Goal: Information Seeking & Learning: Find specific page/section

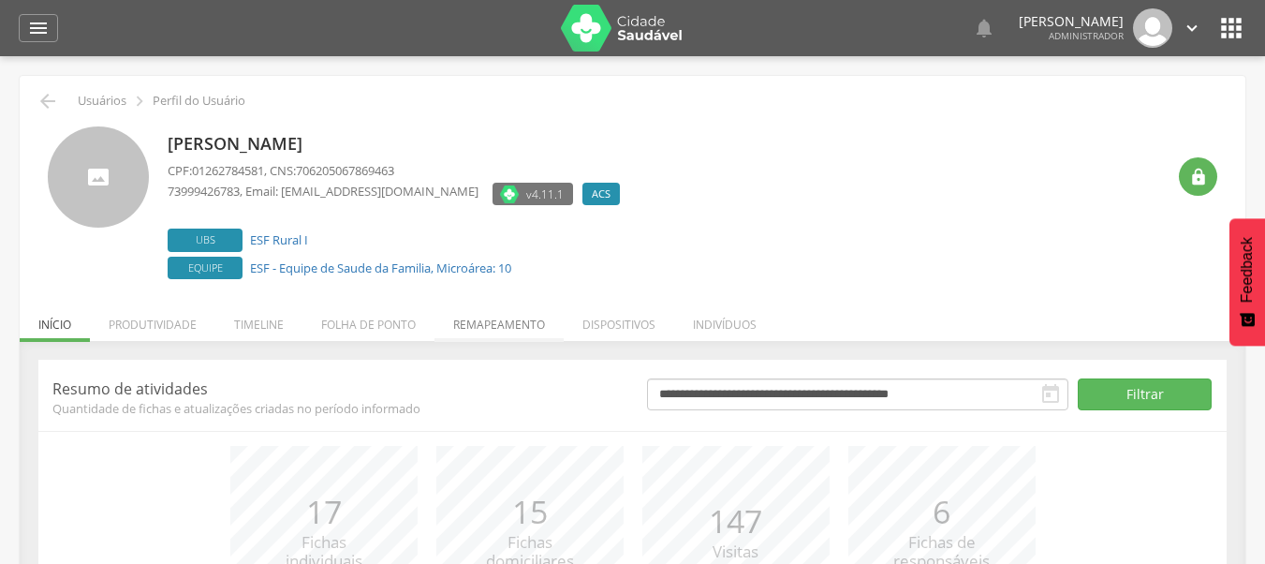
click at [527, 325] on li "Remapeamento" at bounding box center [498, 320] width 129 height 44
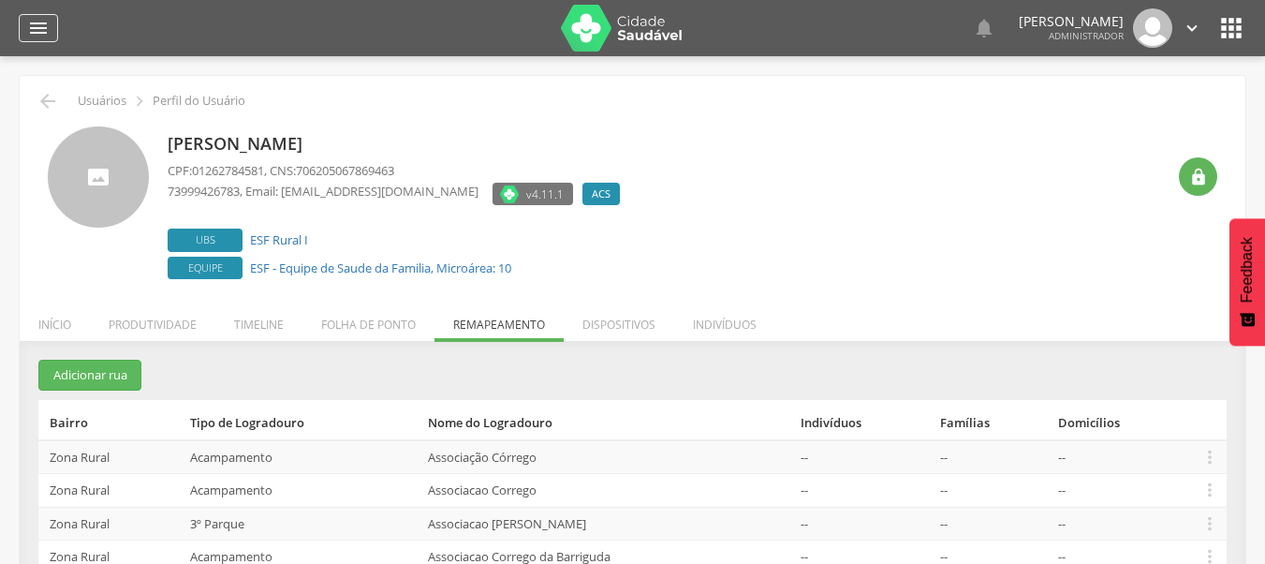
click at [51, 28] on div "" at bounding box center [38, 28] width 39 height 28
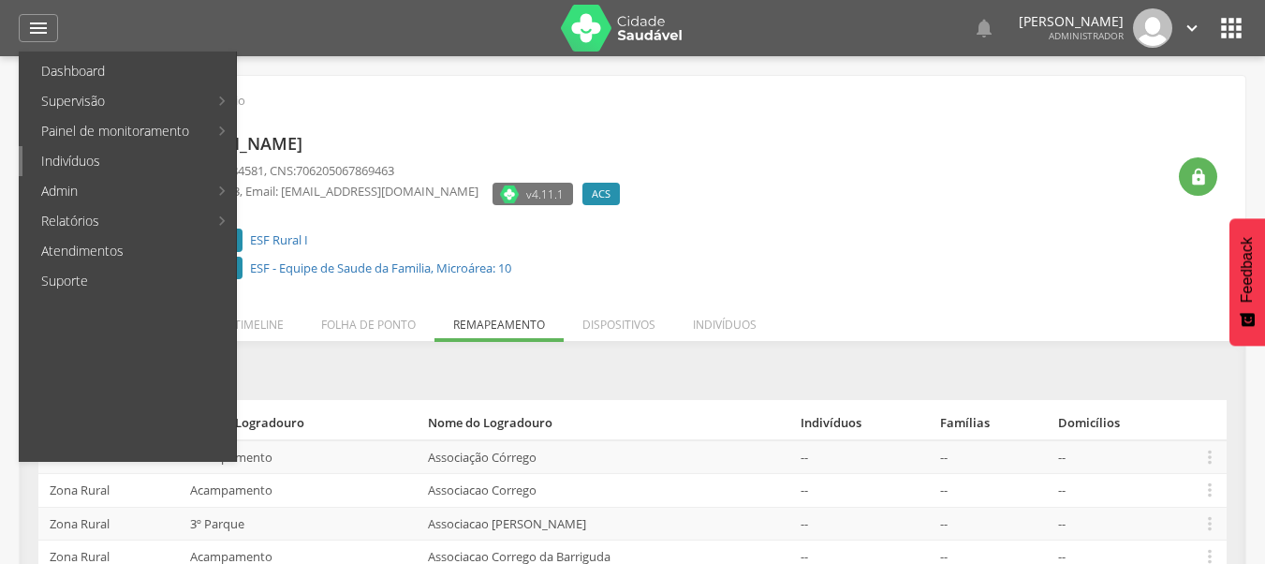
click at [81, 154] on link "Indivíduos" at bounding box center [128, 161] width 213 height 30
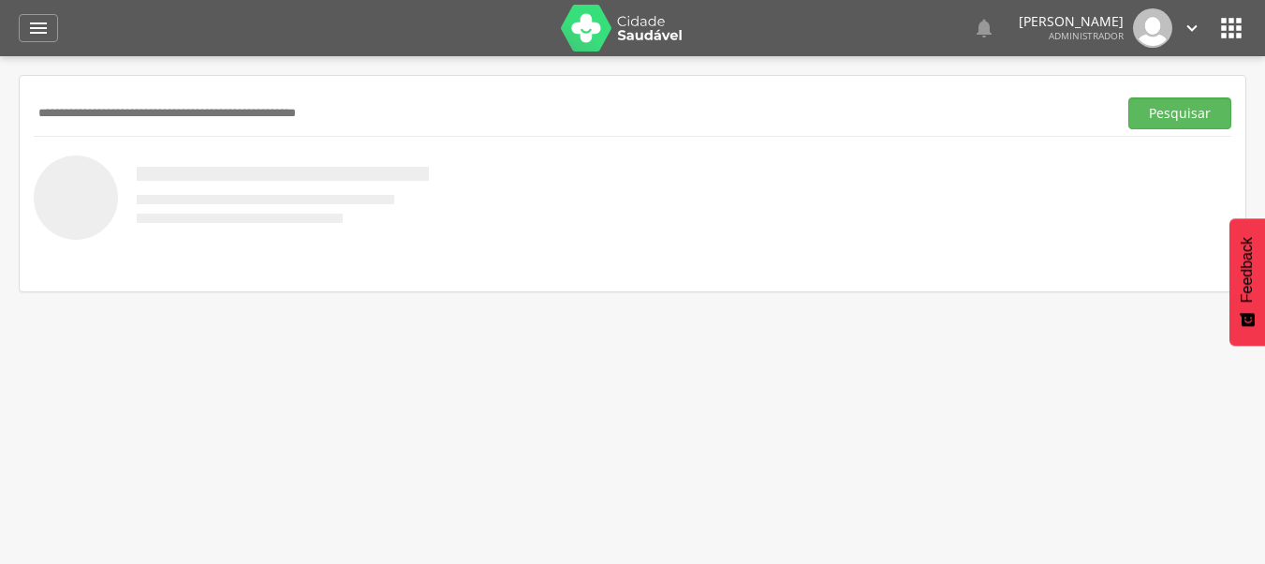
click at [580, 111] on input "text" at bounding box center [572, 113] width 1076 height 32
click at [1128, 97] on button "Pesquisar" at bounding box center [1179, 113] width 103 height 32
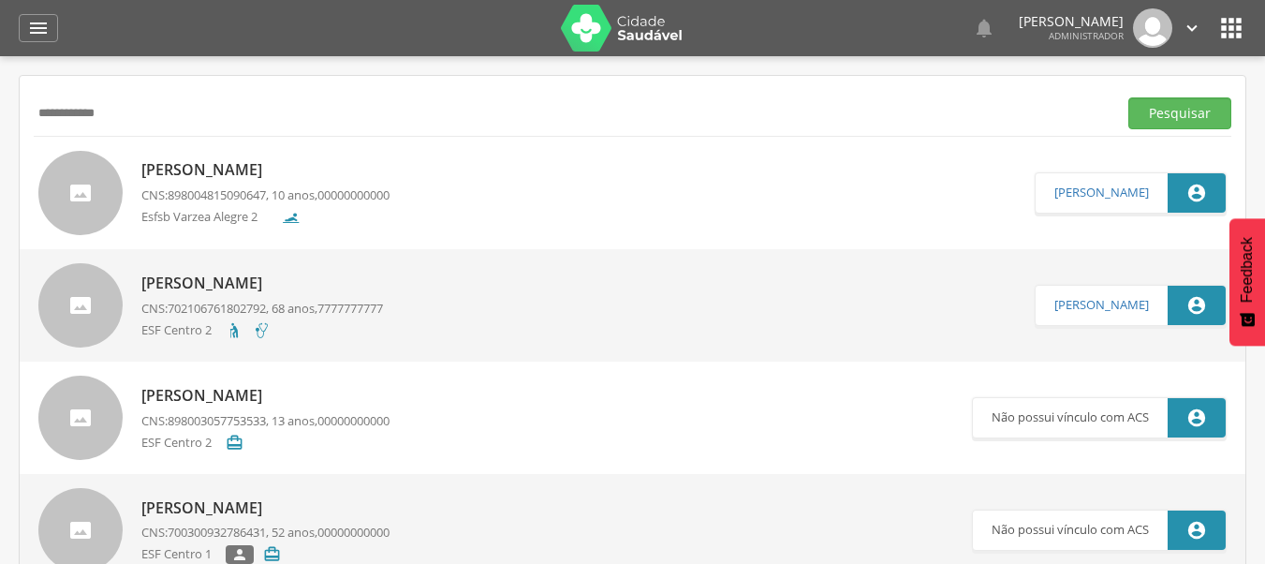
click at [416, 102] on input "**********" at bounding box center [572, 113] width 1076 height 32
type input "**********"
click at [1128, 97] on button "Pesquisar" at bounding box center [1179, 113] width 103 height 32
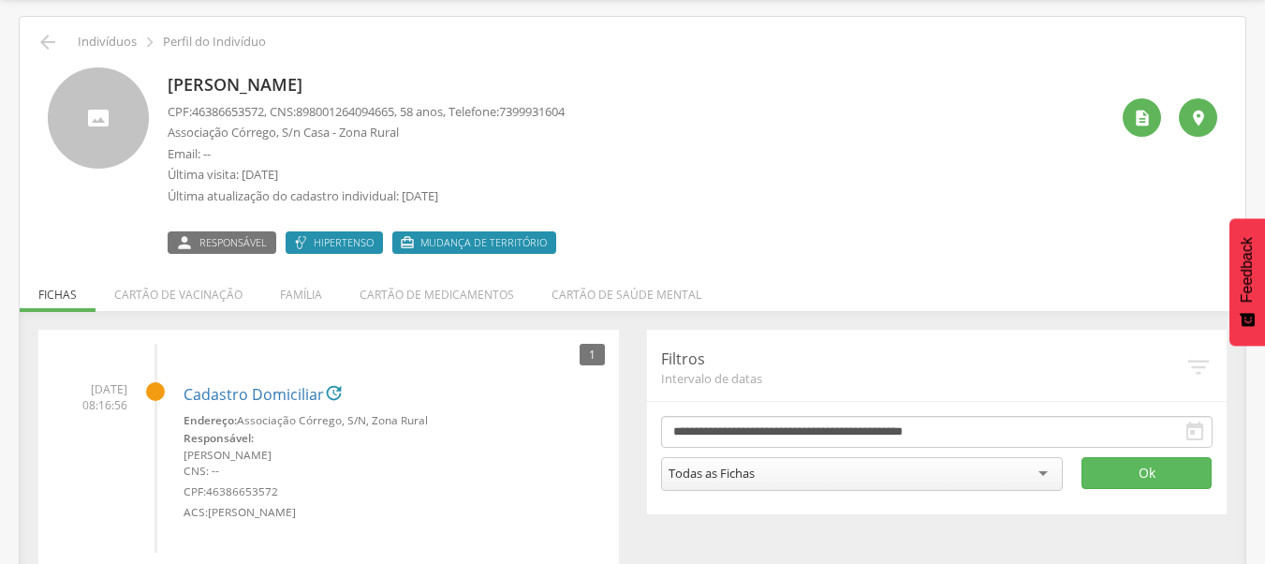
scroll to position [91, 0]
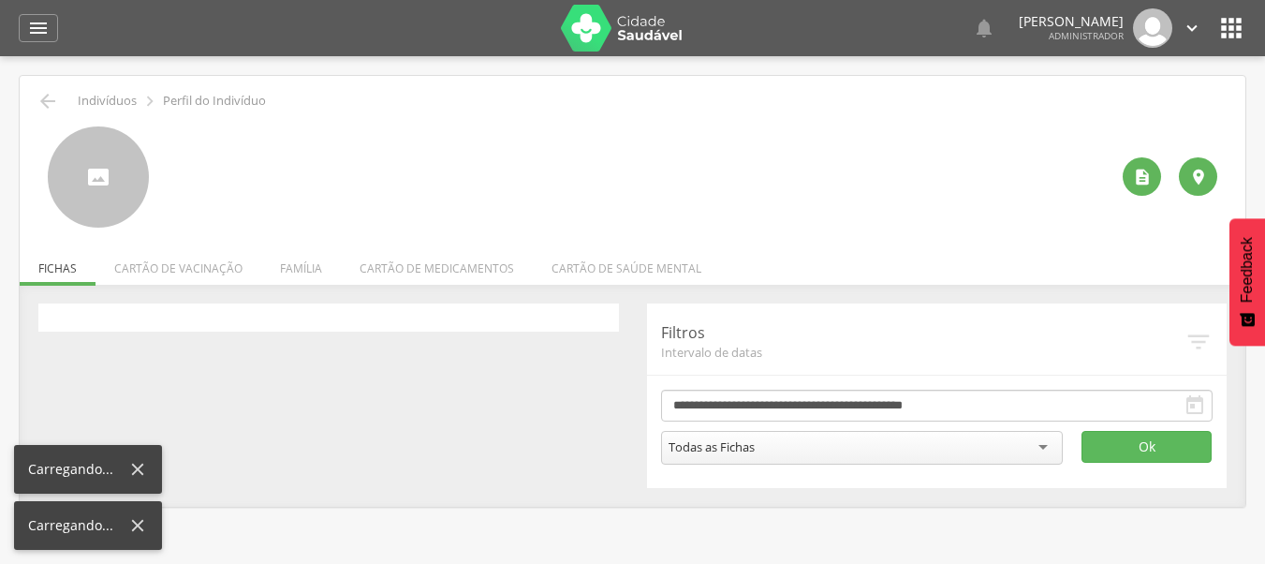
scroll to position [56, 0]
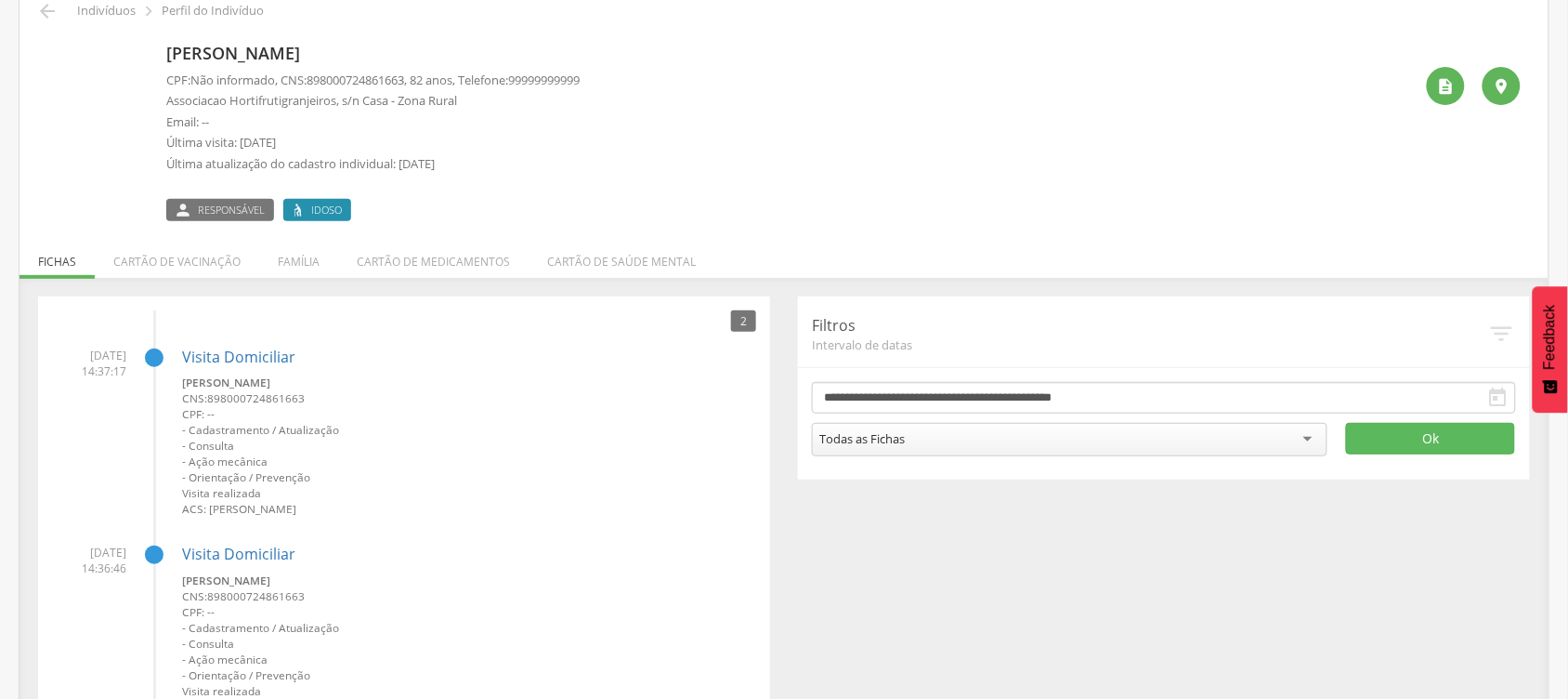
scroll to position [51, 0]
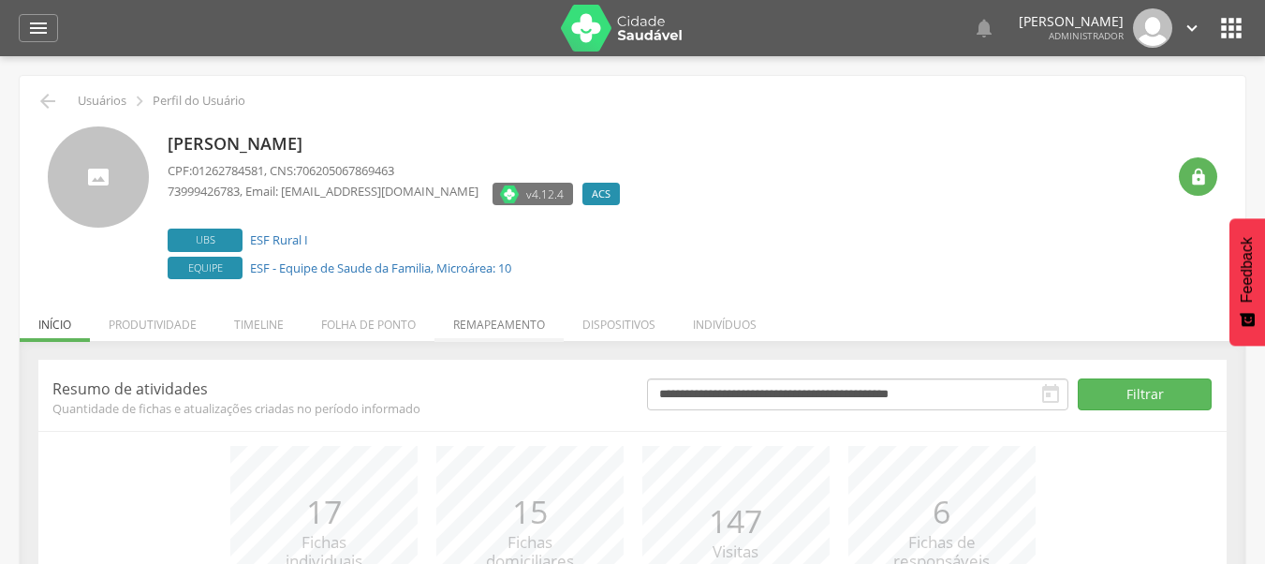
click at [437, 329] on li "Remapeamento" at bounding box center [498, 320] width 129 height 44
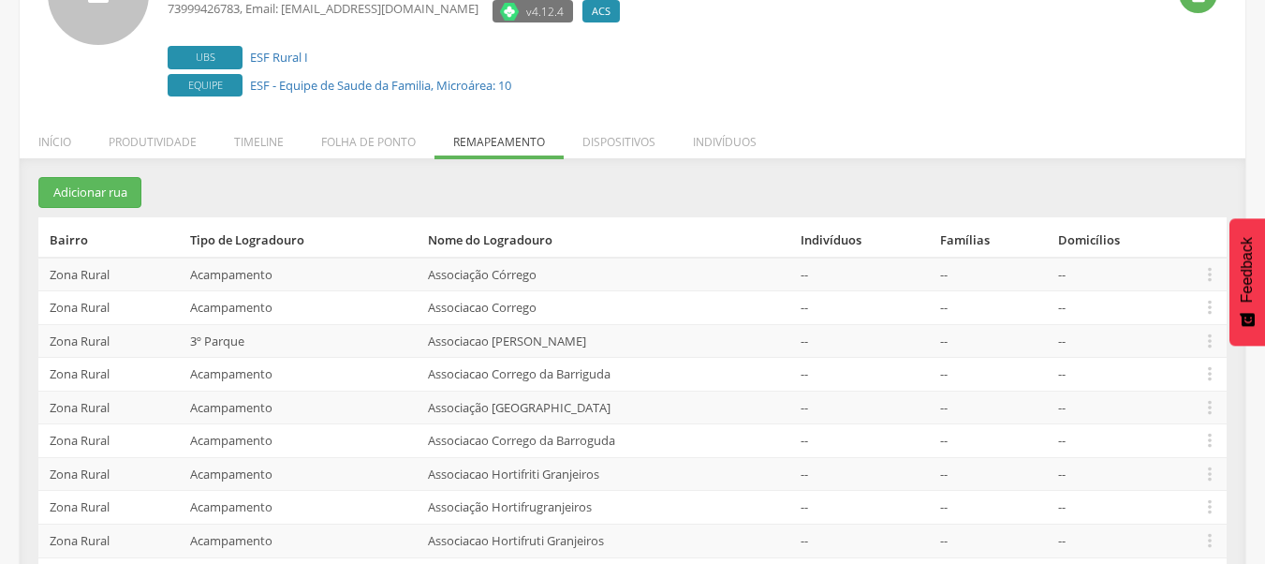
scroll to position [179, 0]
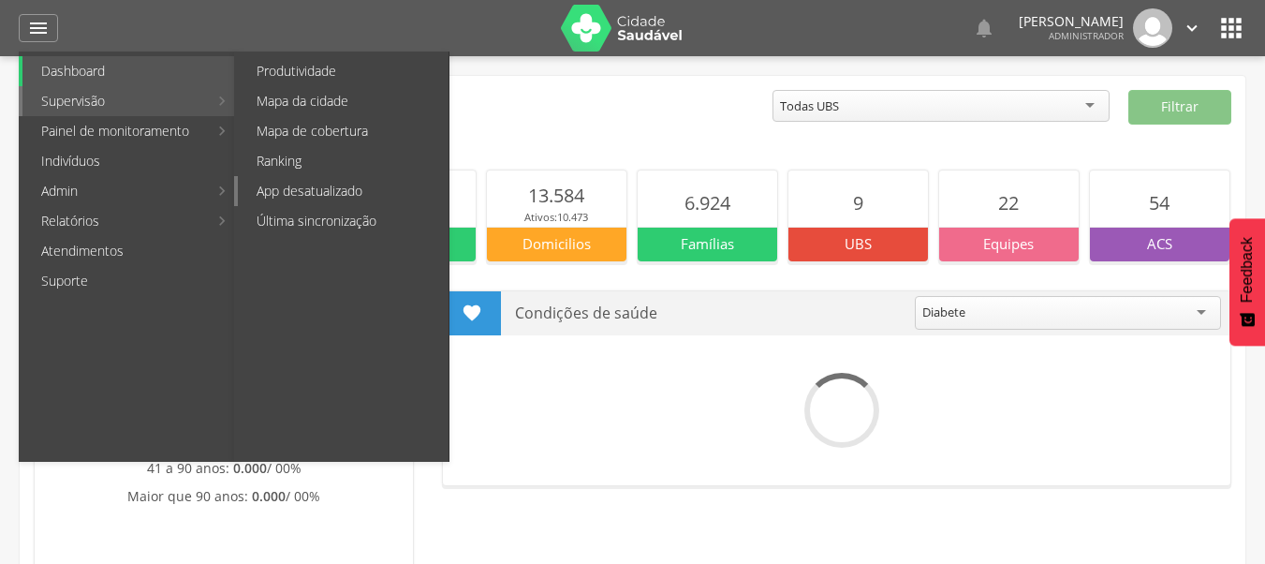
click at [331, 181] on link "App desatualizado" at bounding box center [343, 191] width 211 height 30
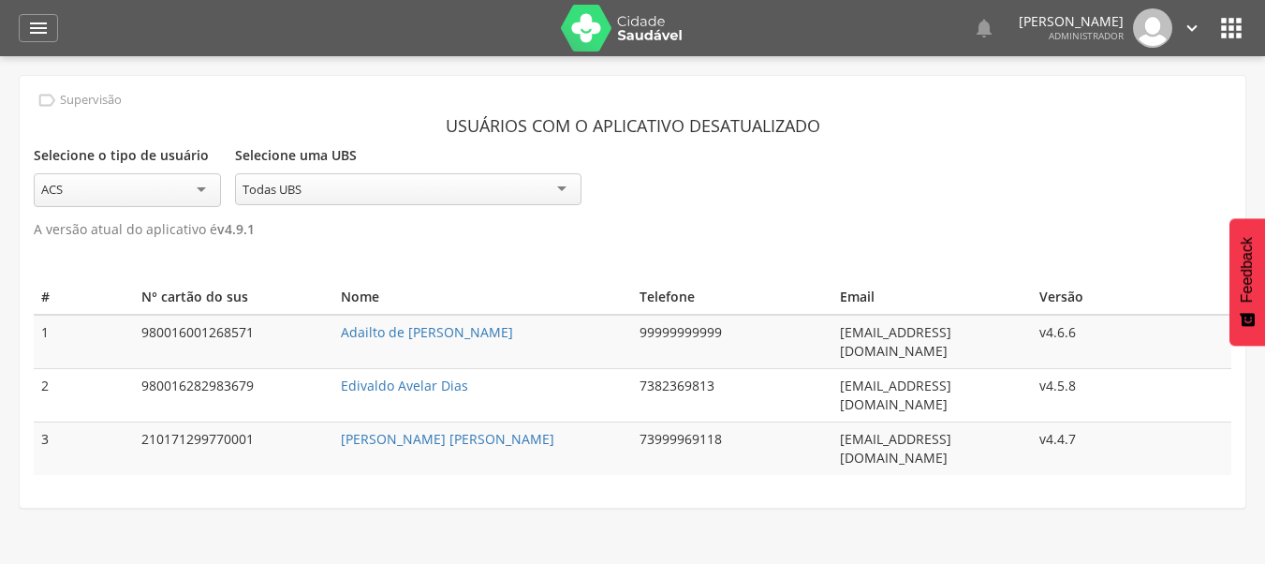
click at [517, 324] on td "Adailto de [PERSON_NAME]" at bounding box center [483, 342] width 300 height 54
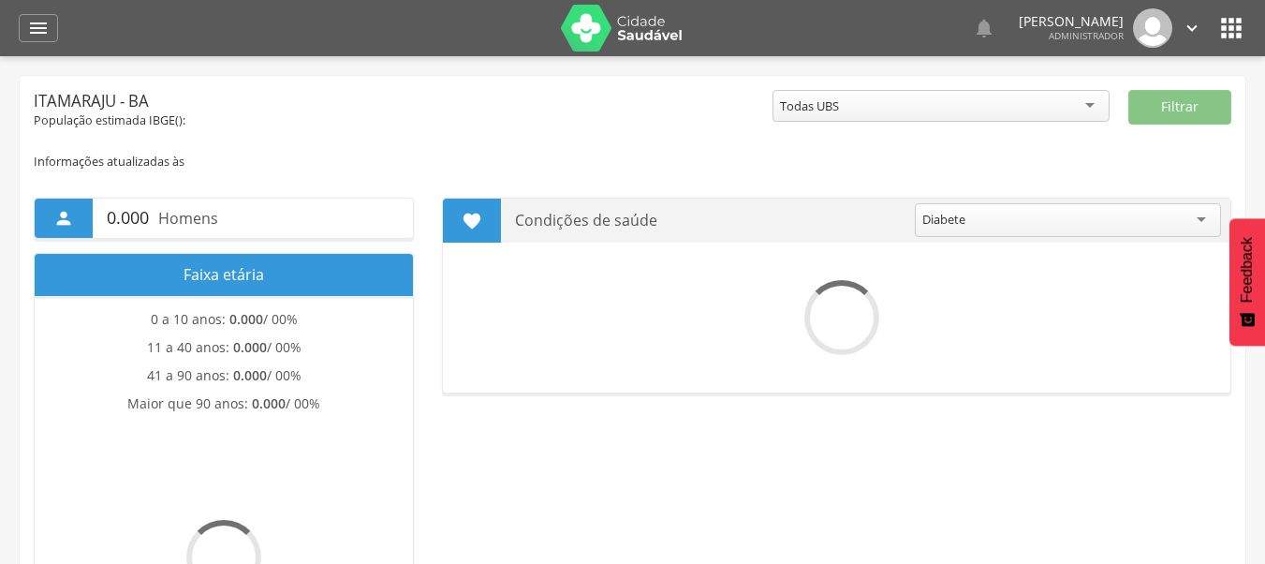
click at [1226, 33] on icon "" at bounding box center [1231, 28] width 30 height 30
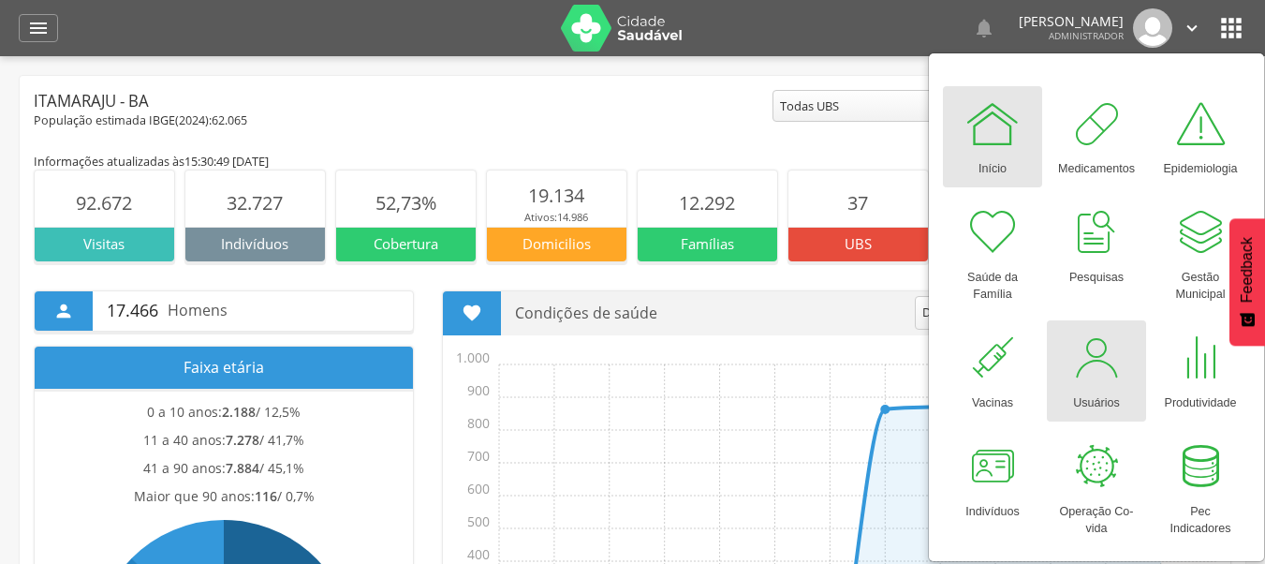
click at [1088, 353] on div at bounding box center [1096, 358] width 56 height 56
